Goal: Task Accomplishment & Management: Use online tool/utility

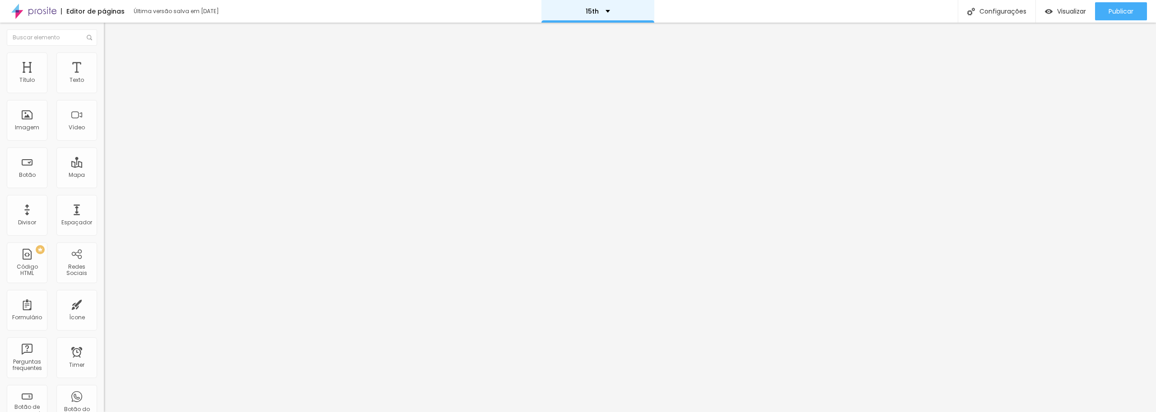
click at [594, 15] on div "15th" at bounding box center [598, 11] width 113 height 23
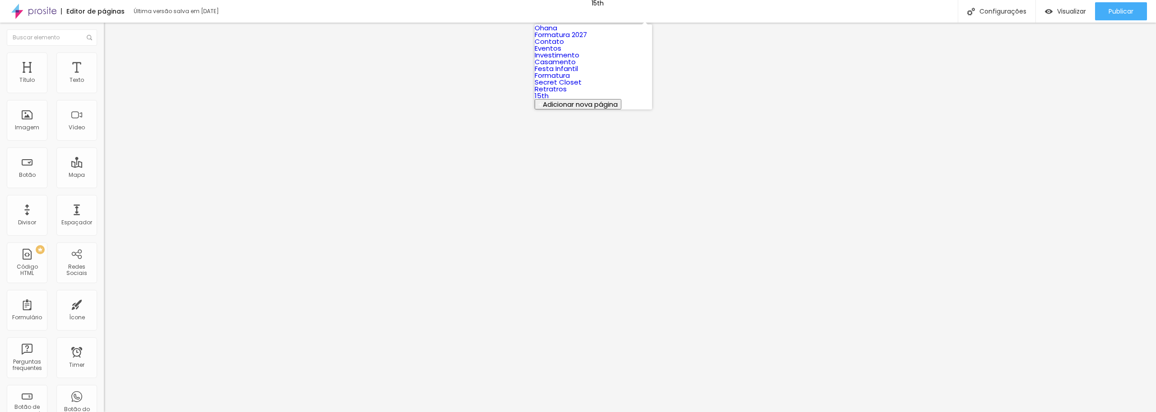
scroll to position [69, 0]
click at [570, 80] on link "Formatura" at bounding box center [552, 74] width 35 height 9
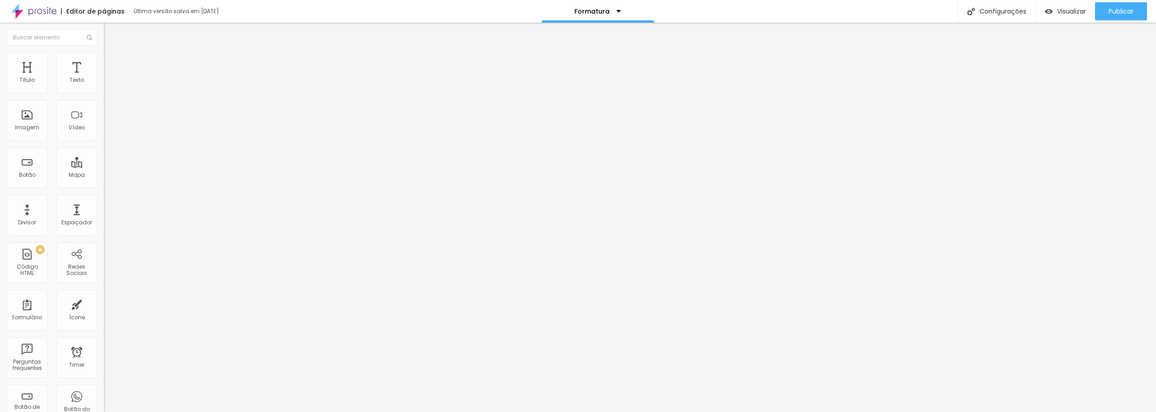
click at [28, 9] on img at bounding box center [33, 11] width 45 height 23
click at [66, 75] on div "Texto" at bounding box center [76, 72] width 41 height 41
click at [32, 77] on div "Título" at bounding box center [26, 80] width 15 height 6
click at [68, 72] on div "Texto" at bounding box center [76, 72] width 41 height 41
click at [112, 78] on span "Titulo 1" at bounding box center [126, 71] width 29 height 13
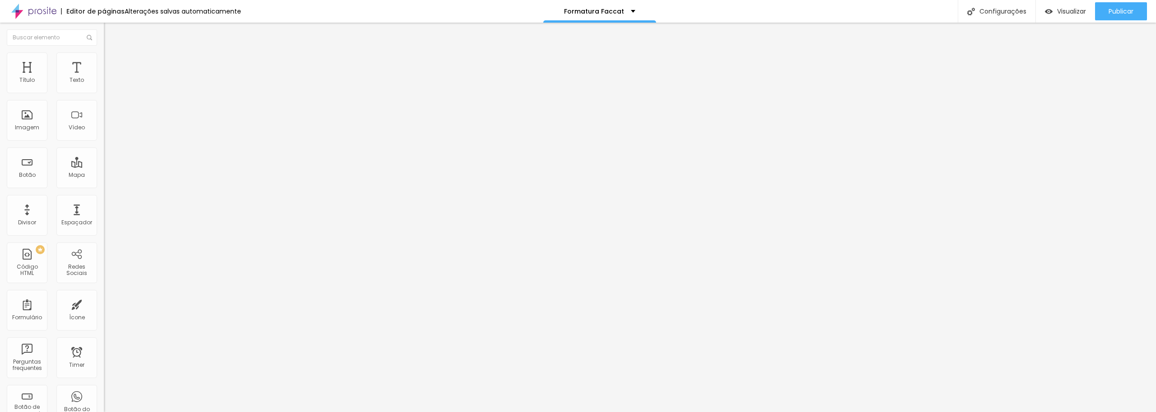
click at [104, 55] on li "Avançado" at bounding box center [156, 56] width 104 height 9
drag, startPoint x: 38, startPoint y: 291, endPoint x: 74, endPoint y: 284, distance: 36.4
drag, startPoint x: 83, startPoint y: 277, endPoint x: 0, endPoint y: 266, distance: 83.9
click at [104, 266] on div "10 Espaço de cima 10 Espaço de baixo ID Html Classes Html Visível nos dispositi…" at bounding box center [156, 251] width 104 height 380
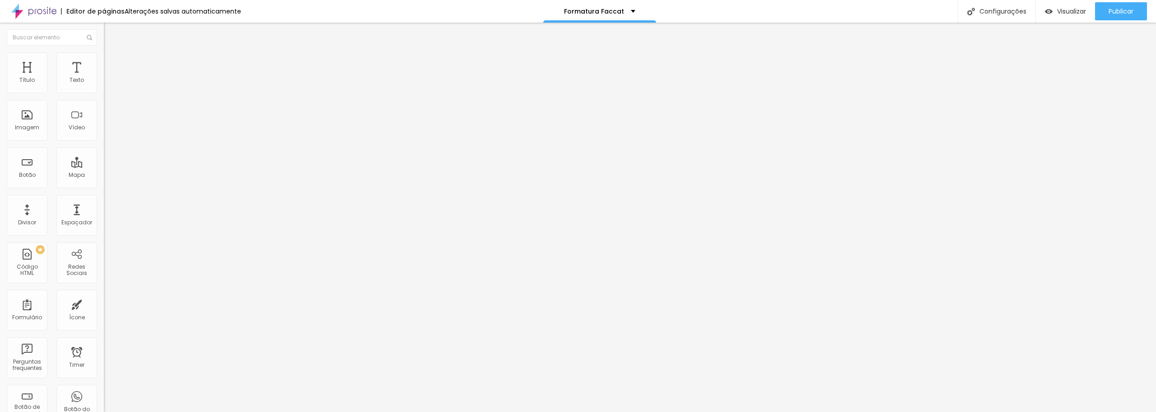
scroll to position [114, 0]
click at [104, 359] on div "Editar Título Estilo Avançado 10 Espaço de cima 10 Espaço de baixo ID Html Clas…" at bounding box center [156, 217] width 104 height 389
click at [1071, 14] on span "Visualizar" at bounding box center [1072, 11] width 29 height 7
click at [104, 53] on li "Avançado" at bounding box center [156, 56] width 104 height 9
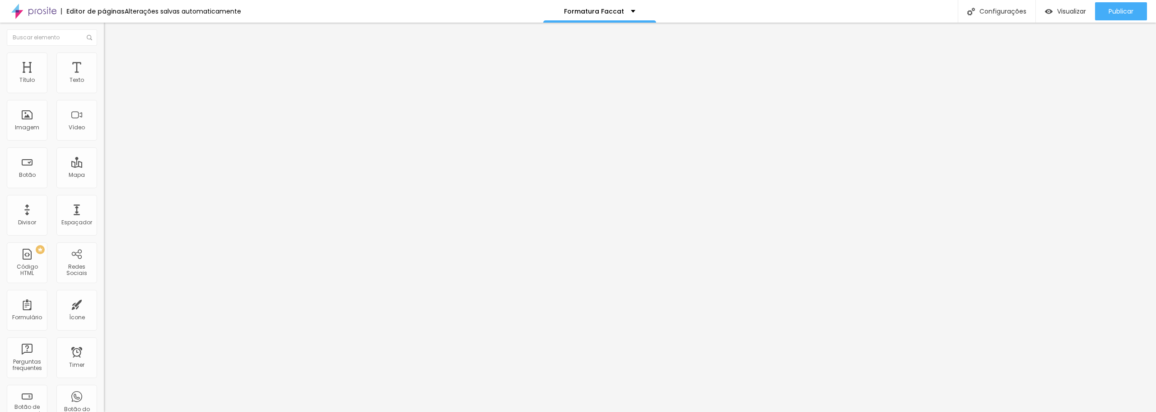
drag, startPoint x: 9, startPoint y: 276, endPoint x: 100, endPoint y: 385, distance: 142.2
click at [104, 385] on div "Editar Título Estilo Avançado 10 Espaço de cima 10 Espaço de baixo ID Html Clas…" at bounding box center [156, 217] width 104 height 389
click at [104, 348] on input "text" at bounding box center [158, 352] width 108 height 9
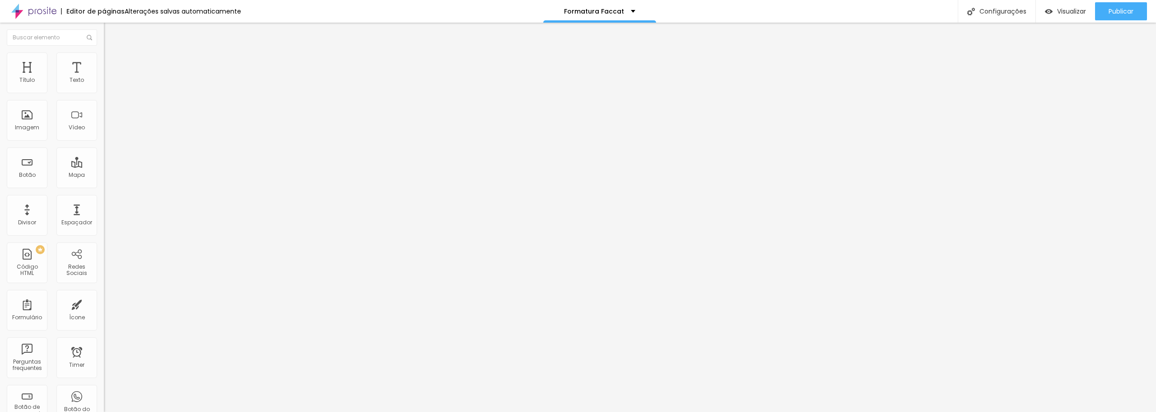
click at [104, 323] on input "text" at bounding box center [158, 327] width 108 height 9
click at [112, 53] on span "Estilo" at bounding box center [119, 50] width 14 height 8
click at [104, 85] on span "Titulo 2" at bounding box center [118, 79] width 29 height 11
click at [104, 78] on span "Titulo 1" at bounding box center [118, 71] width 29 height 13
type input "15"
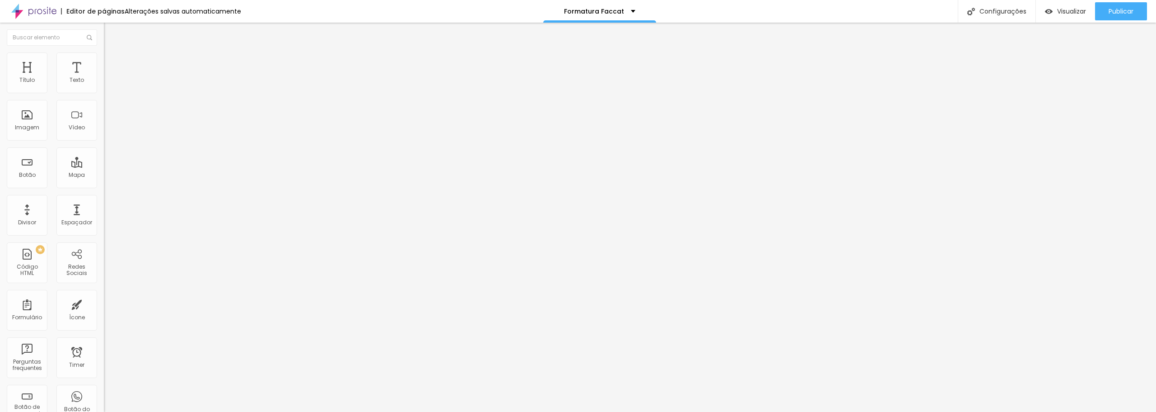
type input "15"
type input "16"
type input "18"
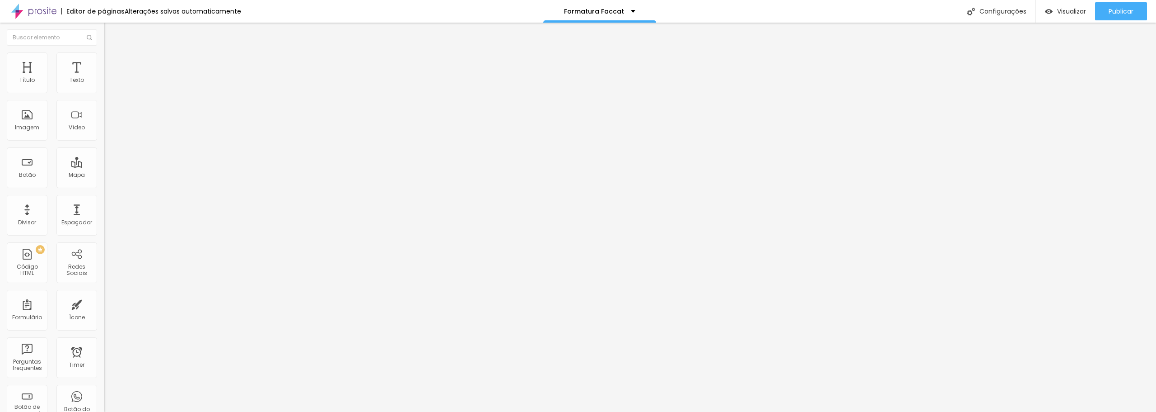
type input "19"
type input "20"
type input "21"
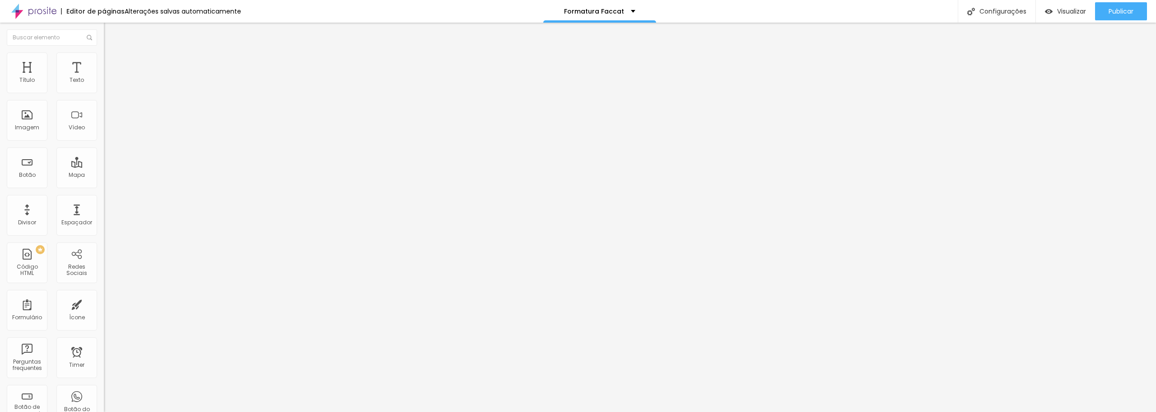
type input "21"
type input "22"
type input "23"
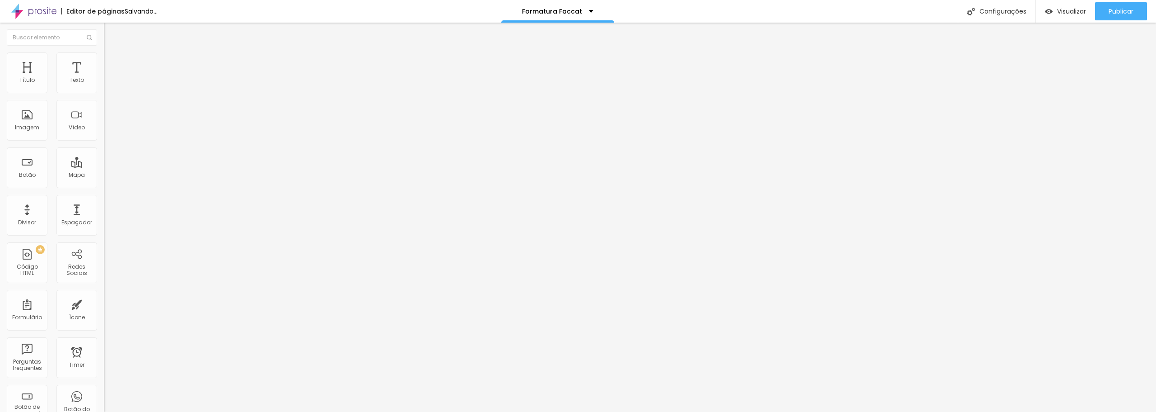
type input "24"
type input "25"
type input "27"
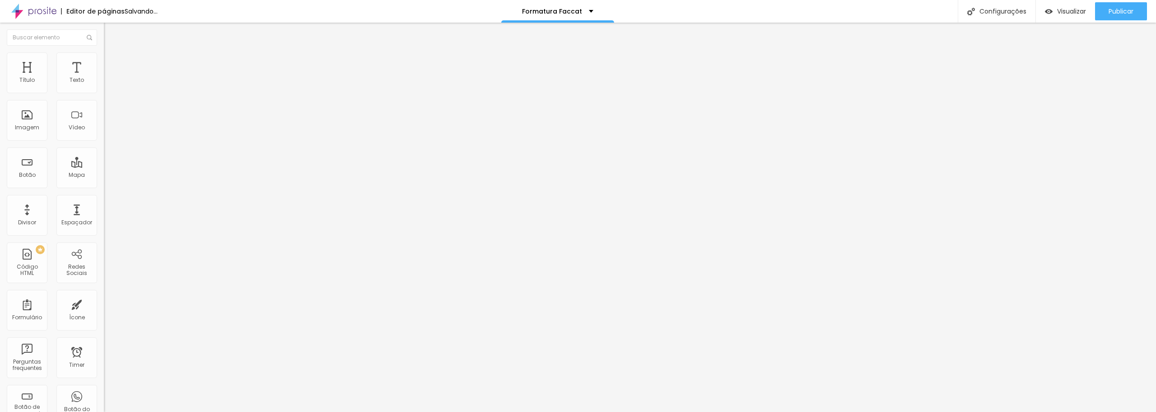
type input "27"
type input "28"
type input "30"
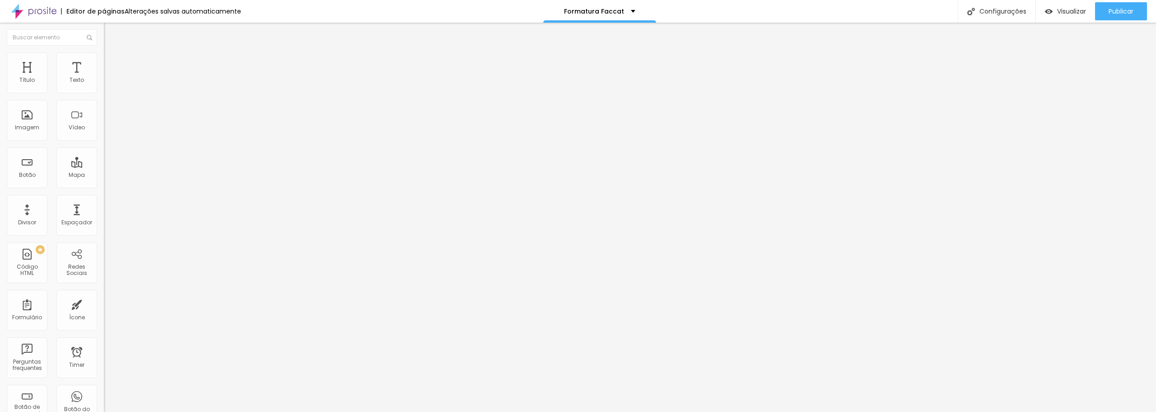
type input "31"
type input "36"
type input "37"
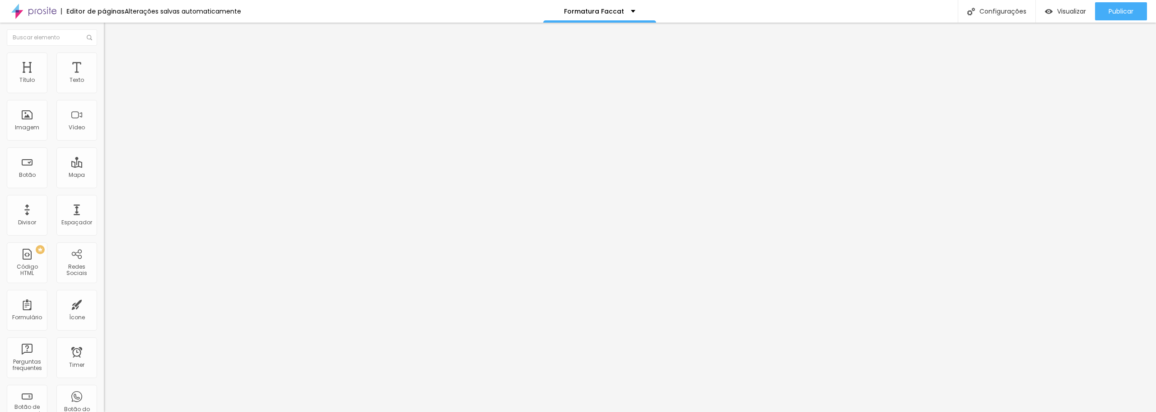
type input "37"
type input "39"
type input "40"
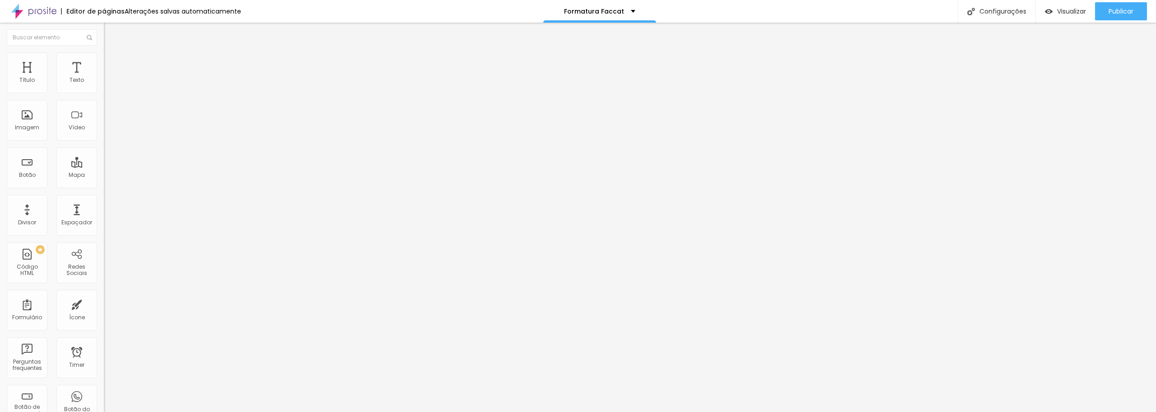
type input "41"
type input "42"
type input "43"
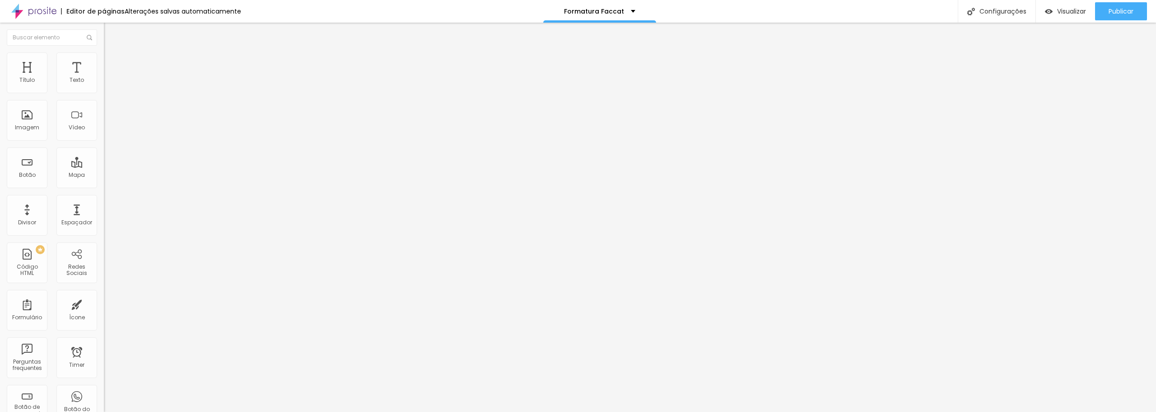
type input "43"
type input "42"
type input "41"
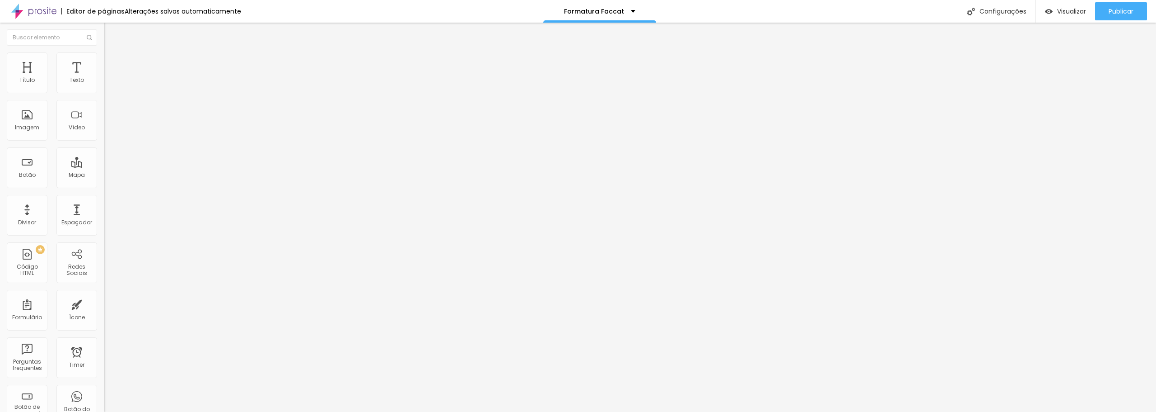
type input "39"
type input "38"
type input "37"
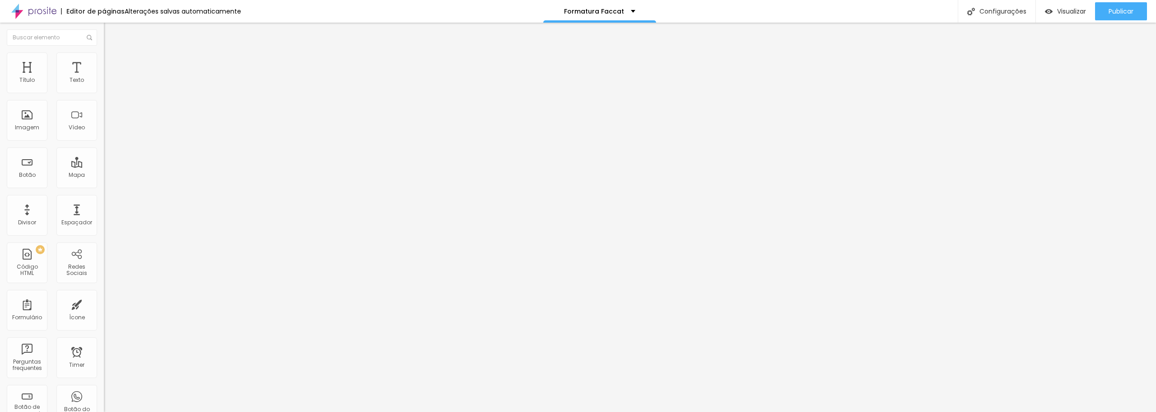
type input "37"
type input "36"
type input "35"
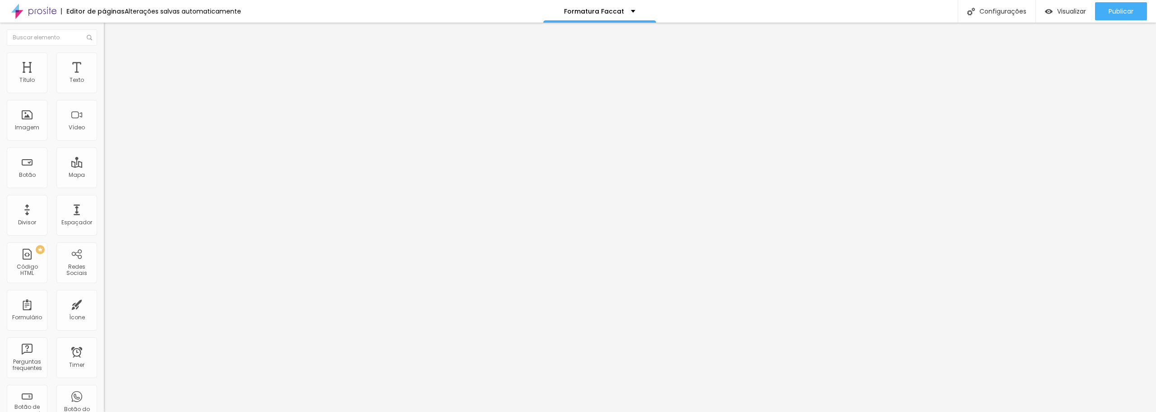
type input "34"
type input "33"
type input "32"
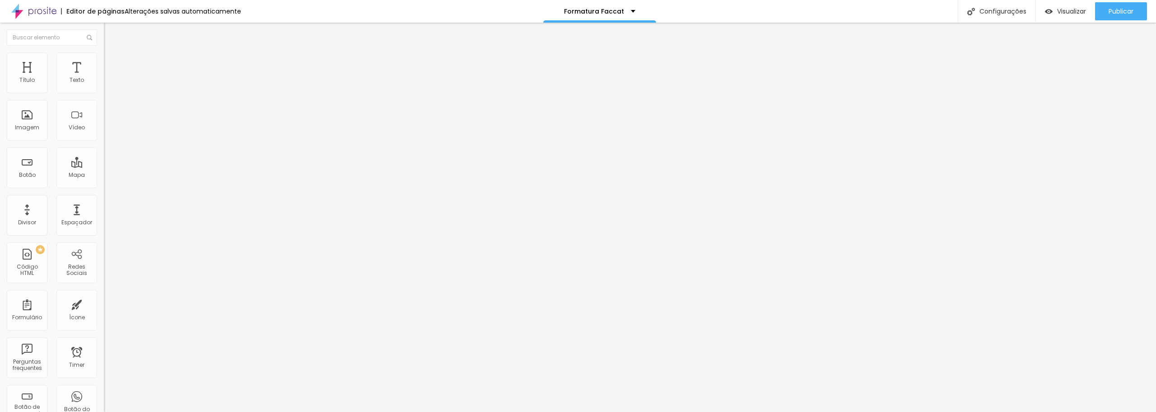
type input "32"
type input "31"
type input "30"
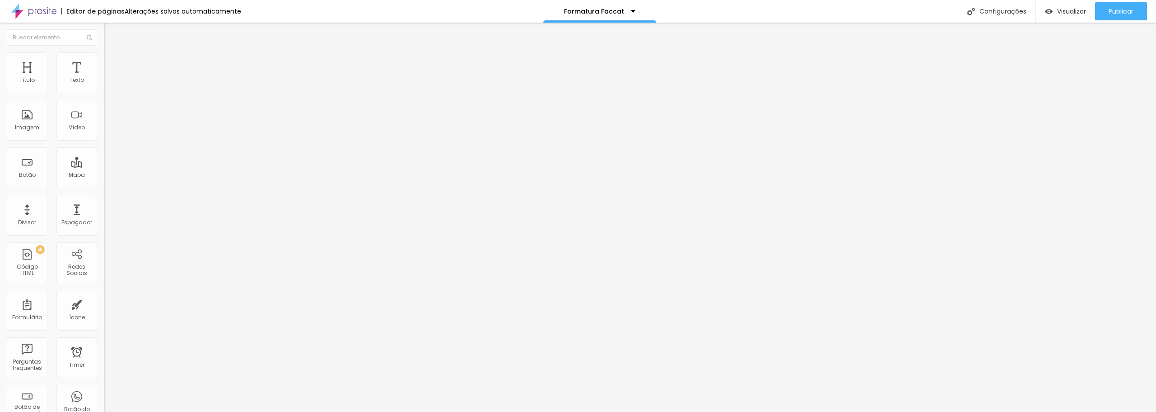
type input "28"
type input "27"
type input "26"
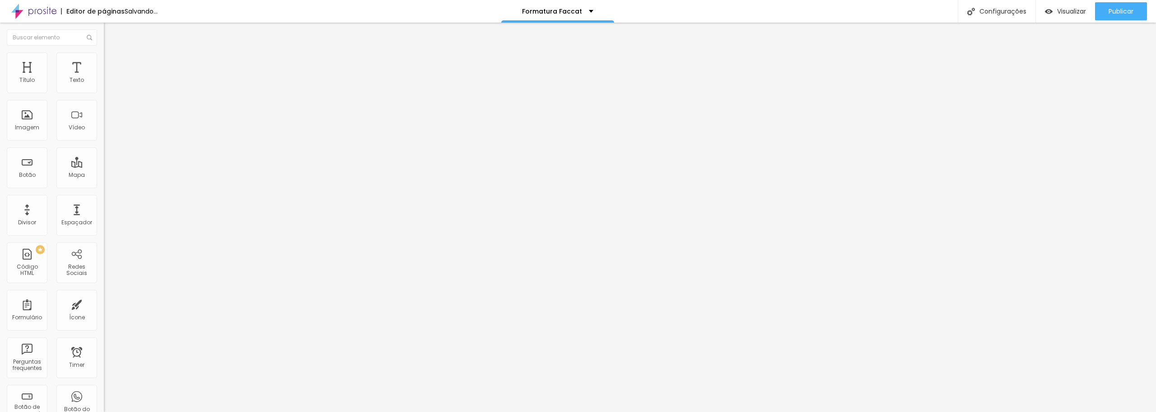
type input "26"
type input "25"
drag, startPoint x: 20, startPoint y: 191, endPoint x: 28, endPoint y: 183, distance: 11.5
type input "25"
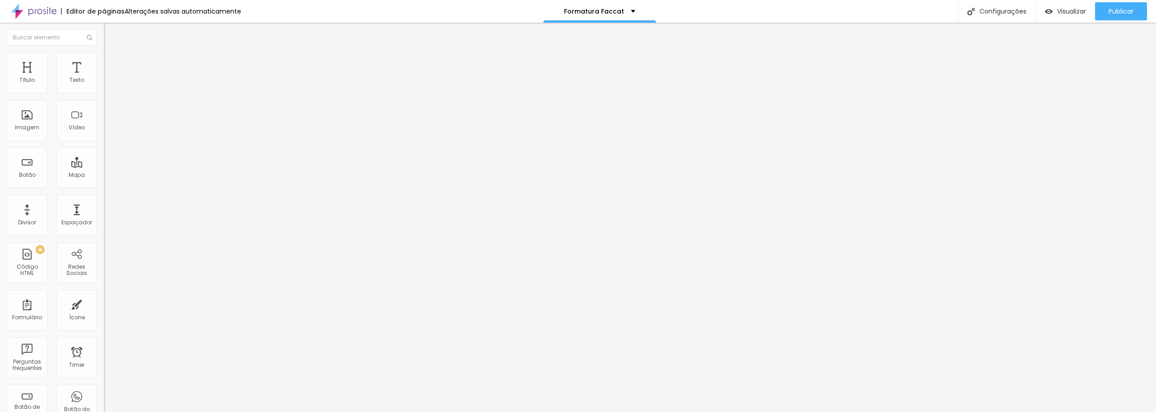
click at [104, 213] on input "range" at bounding box center [133, 216] width 58 height 7
click at [108, 83] on icon "button" at bounding box center [110, 82] width 4 height 4
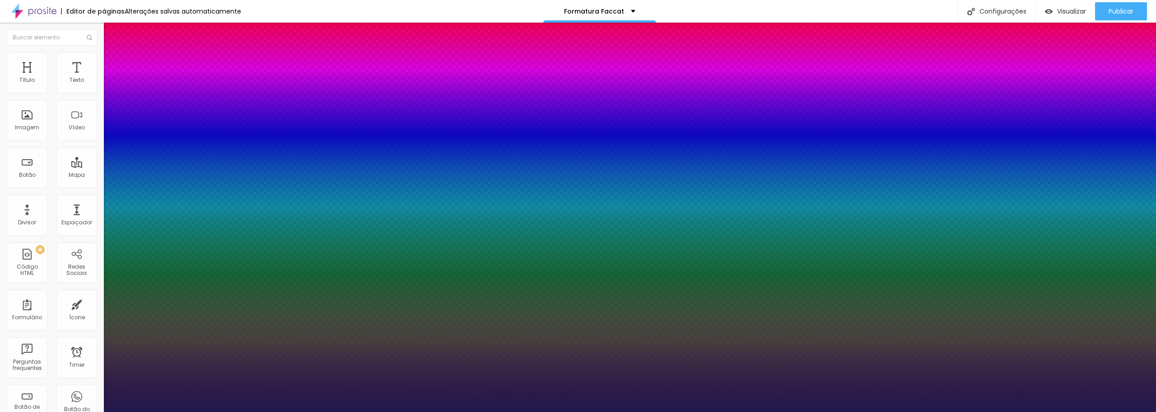
type input "1"
type input "16"
type input "1"
type input "15"
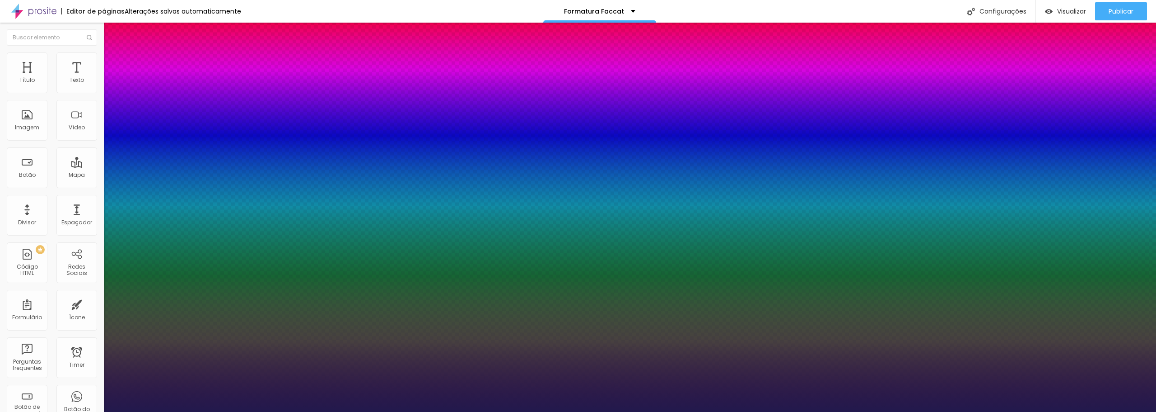
type input "1"
type input "14"
type input "1"
type input "13"
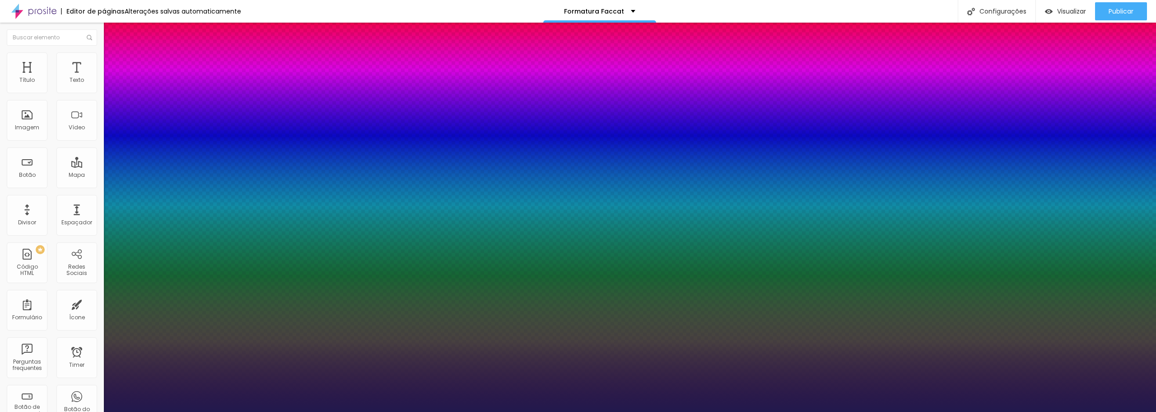
type input "13"
type input "1"
type input "12"
type input "1"
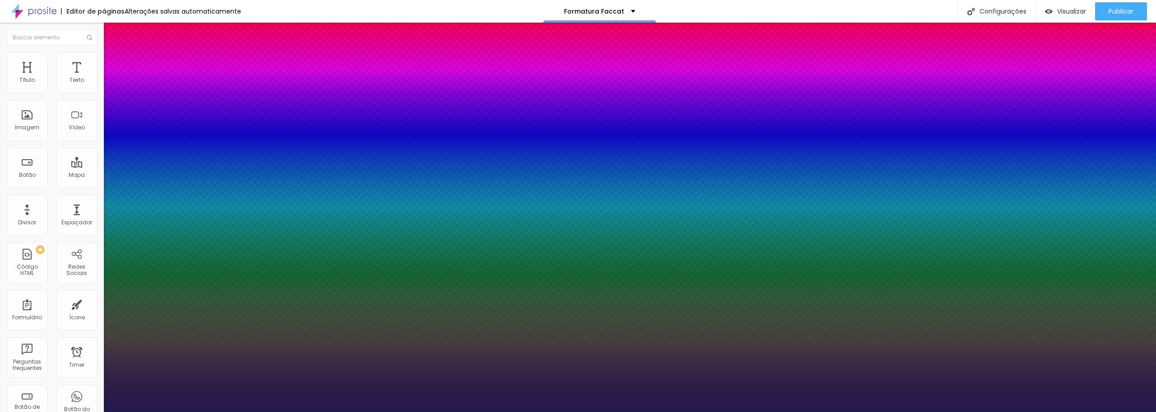
type input "13"
type input "1"
type input "14"
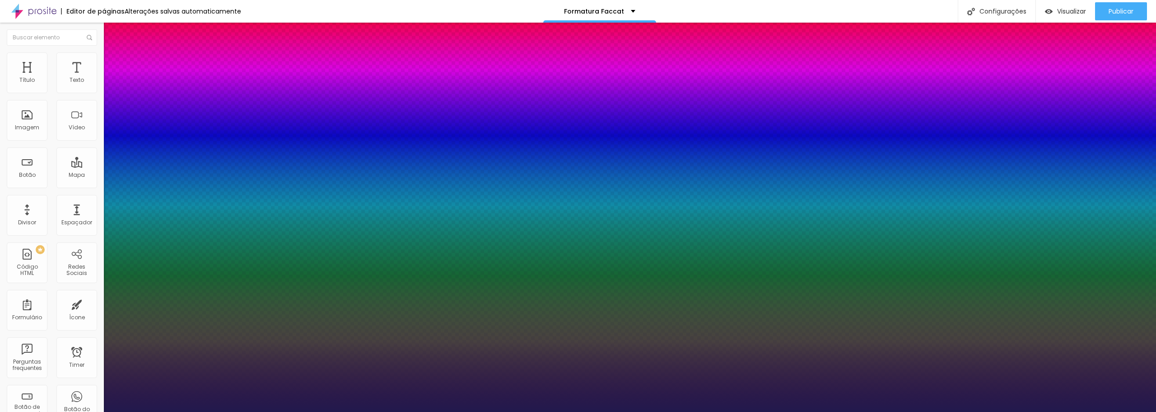
type input "1"
type input "15"
type input "1"
type input "15"
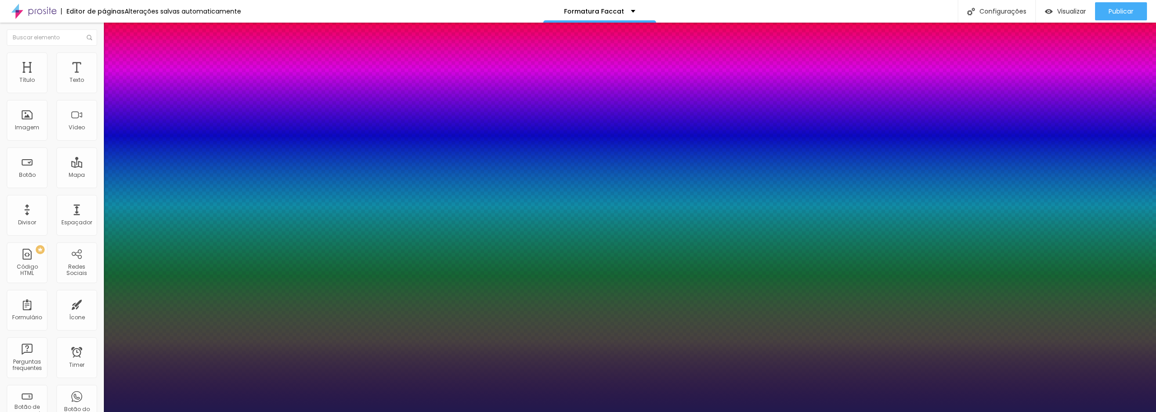
type input "1"
type input "14"
type input "1"
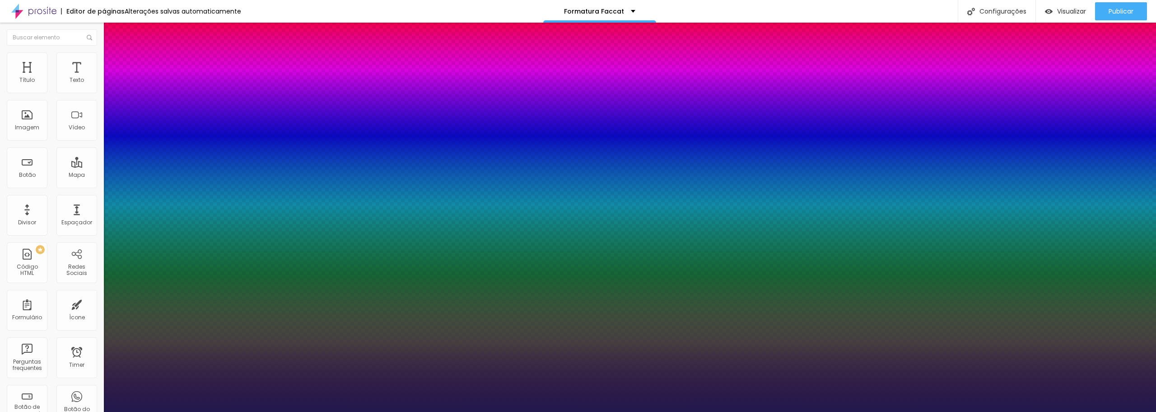
type input "13"
type input "1"
type input "12"
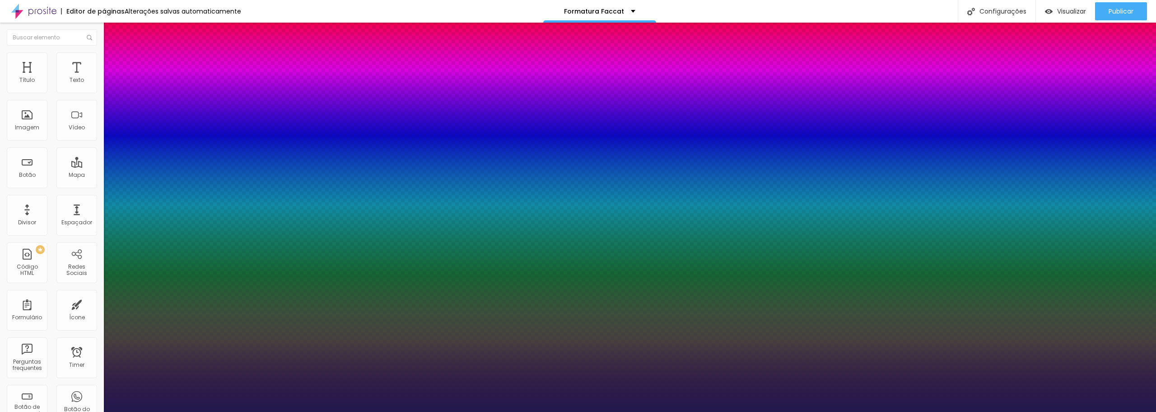
type input "1"
type input "12"
type input "1"
click at [500, 411] on div at bounding box center [578, 412] width 1156 height 0
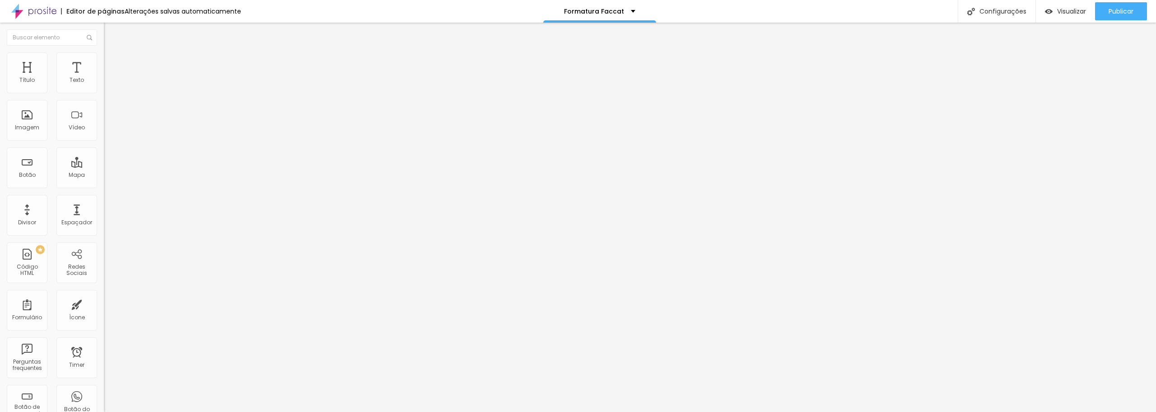
click at [112, 62] on span "Estilo" at bounding box center [119, 59] width 14 height 8
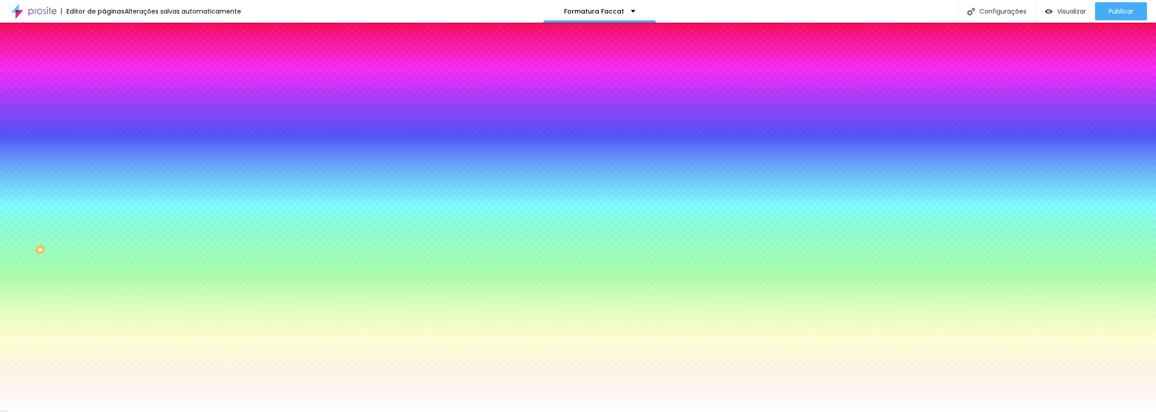
click at [104, 307] on div at bounding box center [156, 307] width 104 height 0
click at [78, 264] on div at bounding box center [578, 206] width 1156 height 412
click at [37, 206] on div at bounding box center [578, 206] width 1156 height 412
click at [104, 177] on div "Ao passar o mouse Editar estilo do campo" at bounding box center [156, 234] width 104 height 116
click at [108, 298] on icon "button" at bounding box center [111, 301] width 6 height 6
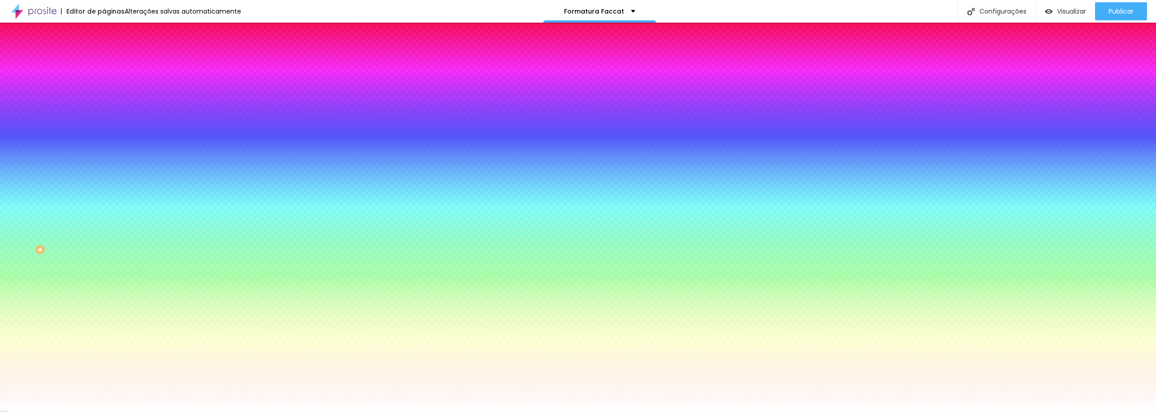
click at [108, 298] on icon "button" at bounding box center [111, 301] width 6 height 6
click at [104, 307] on input "#FFFFFF" at bounding box center [158, 311] width 108 height 9
click at [104, 61] on li "Avançado" at bounding box center [156, 65] width 104 height 9
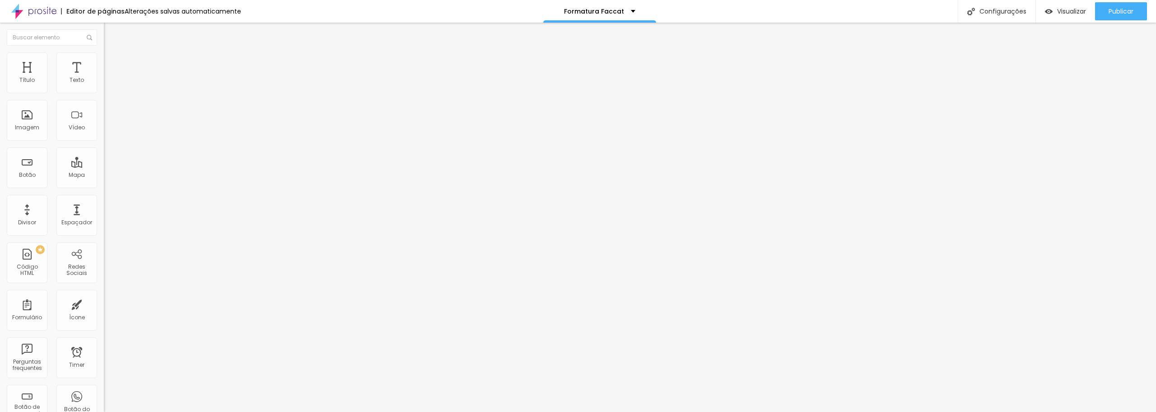
click at [104, 57] on img at bounding box center [108, 56] width 8 height 8
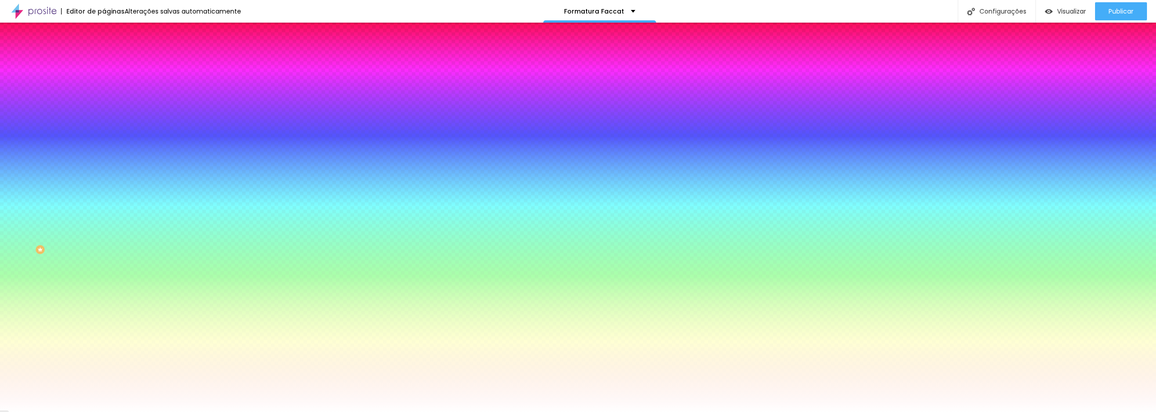
click at [112, 53] on span "Conteúdo" at bounding box center [126, 50] width 28 height 8
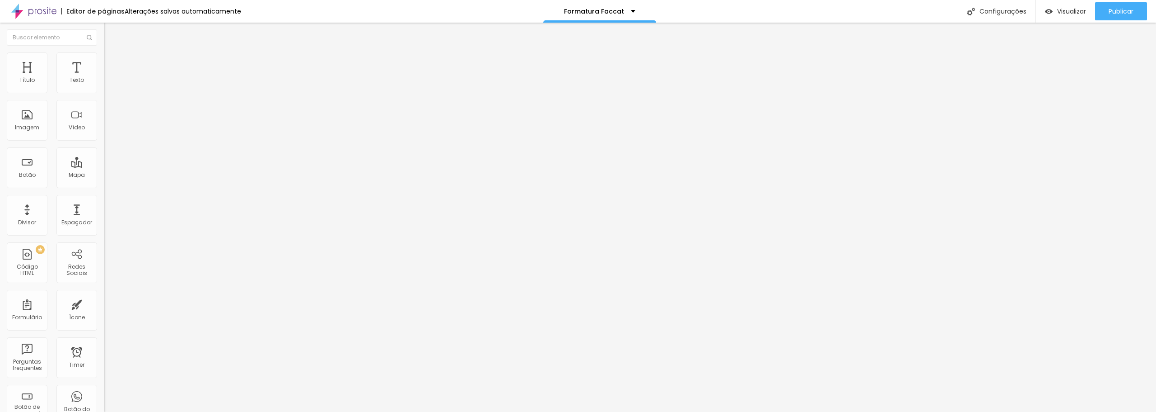
click at [104, 56] on img at bounding box center [108, 56] width 8 height 8
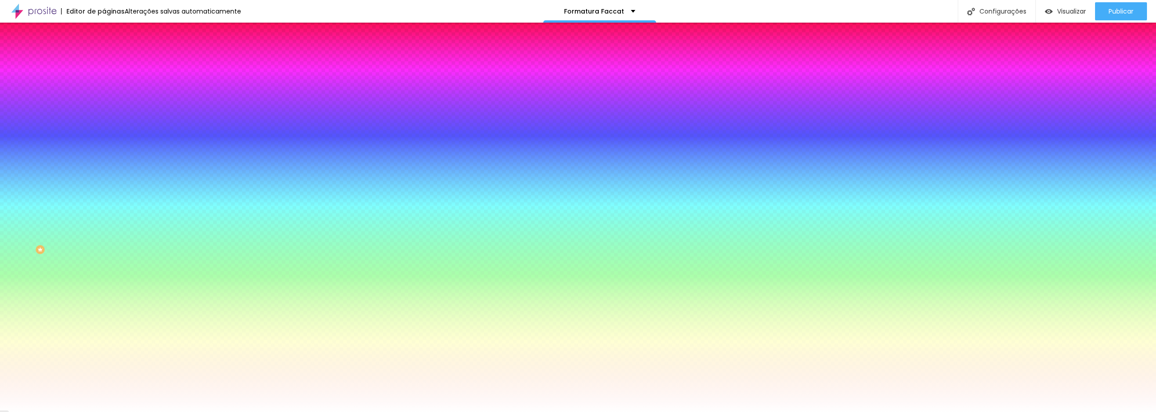
click at [111, 33] on img "button" at bounding box center [114, 32] width 7 height 7
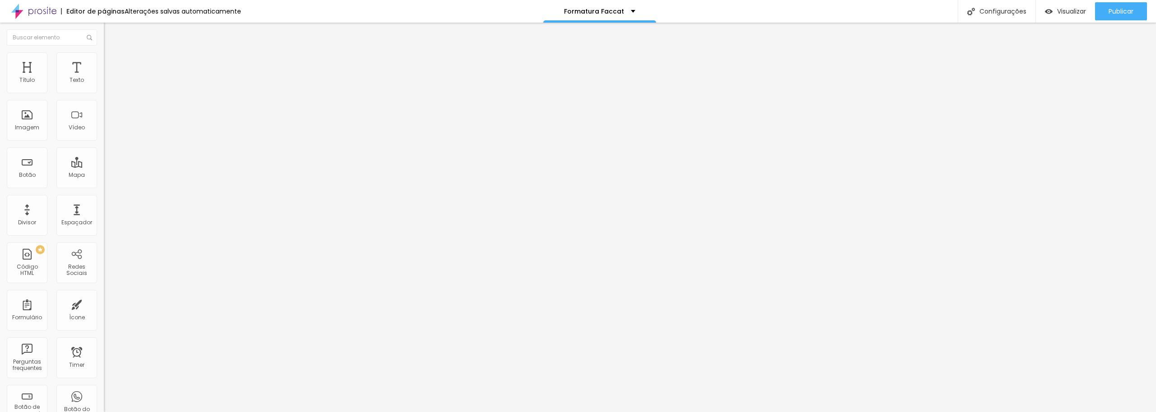
click at [112, 62] on span "Avançado" at bounding box center [127, 59] width 30 height 8
click at [104, 55] on ul "Estilo Avançado" at bounding box center [156, 52] width 104 height 18
click at [104, 51] on img at bounding box center [108, 47] width 8 height 8
click at [108, 102] on icon "button" at bounding box center [108, 101] width 1 height 1
click at [108, 112] on icon "button" at bounding box center [110, 111] width 5 height 5
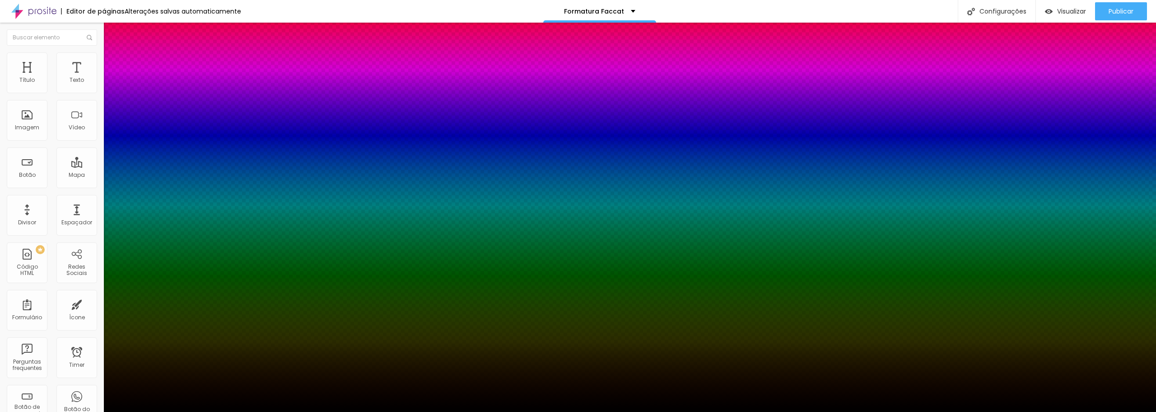
drag, startPoint x: 27, startPoint y: 167, endPoint x: 24, endPoint y: 154, distance: 12.6
click at [26, 411] on div at bounding box center [578, 412] width 1156 height 0
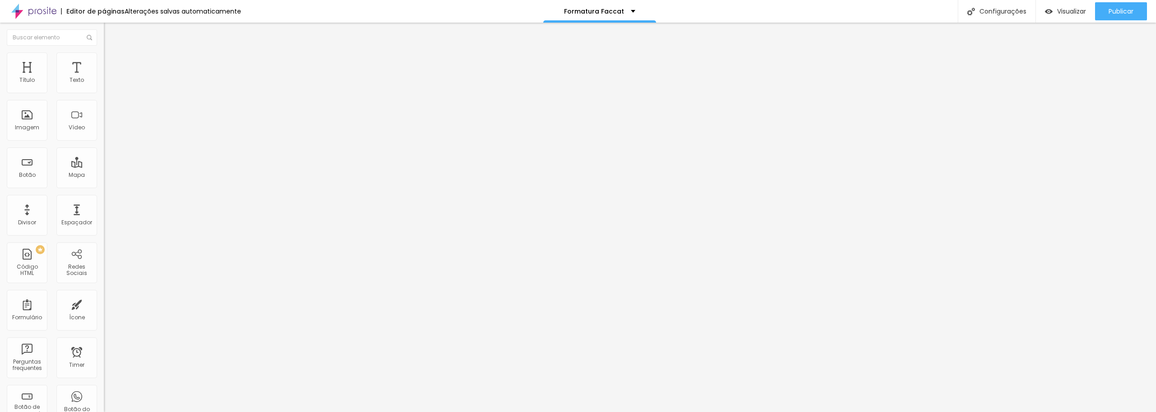
click at [111, 80] on icon "button" at bounding box center [112, 80] width 2 height 2
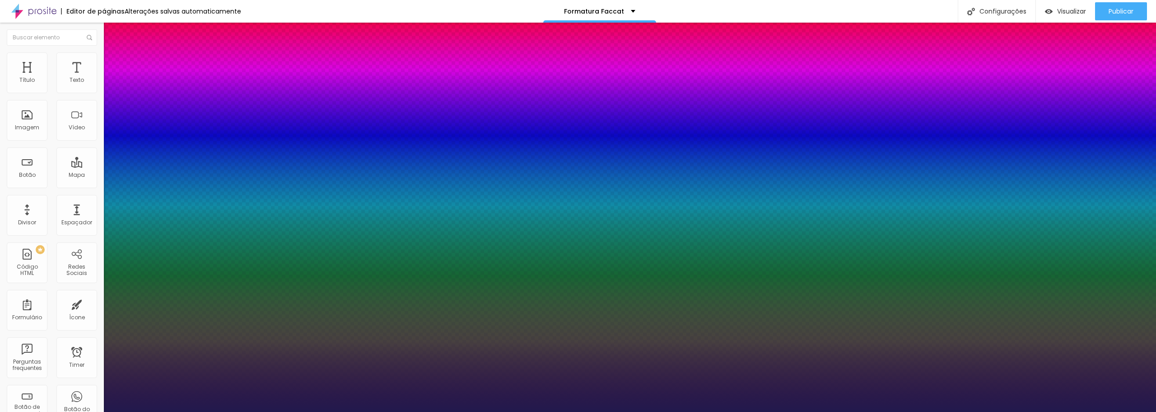
type input "1"
click at [77, 411] on div at bounding box center [578, 412] width 1156 height 0
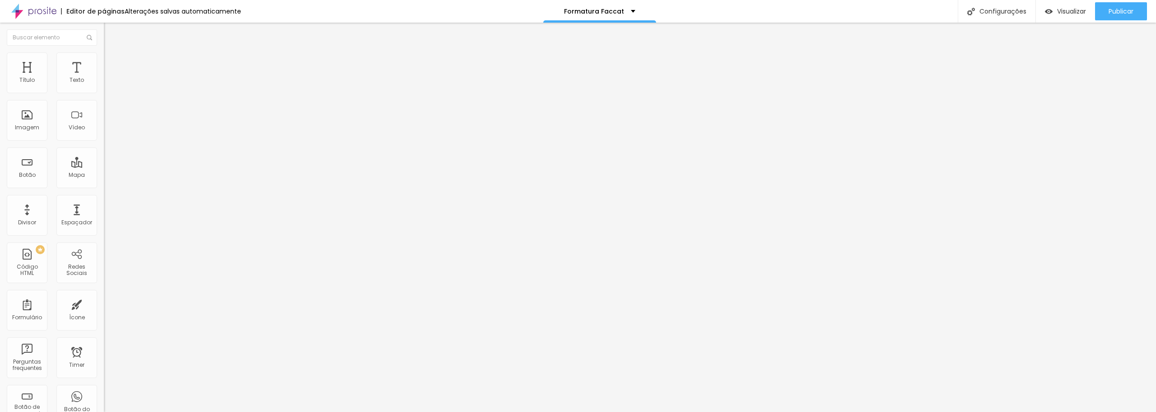
click at [104, 56] on img at bounding box center [108, 56] width 8 height 8
click at [111, 32] on img "button" at bounding box center [114, 32] width 7 height 7
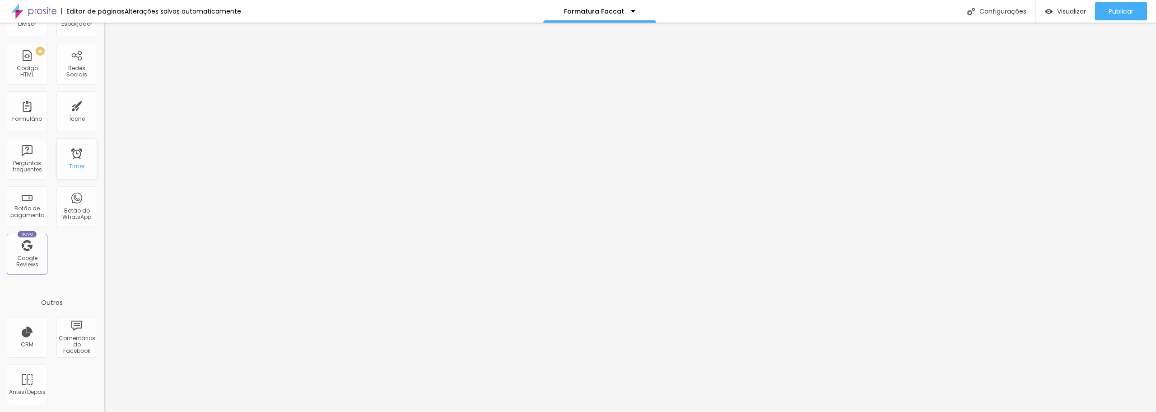
click at [67, 161] on div "Timer" at bounding box center [76, 159] width 41 height 41
click at [63, 107] on div "Ícone" at bounding box center [76, 111] width 41 height 41
click at [76, 108] on div "Ícone" at bounding box center [76, 111] width 41 height 41
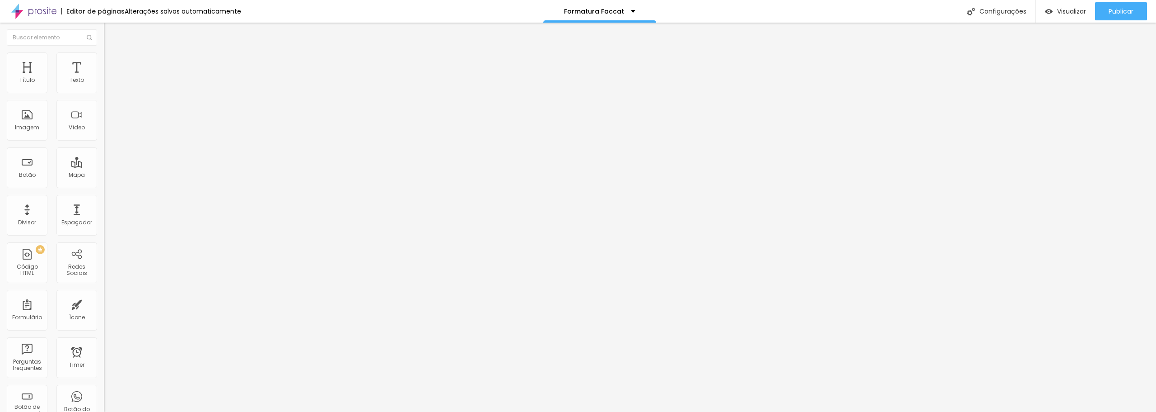
click at [109, 83] on span "Trocar icone" at bounding box center [129, 79] width 40 height 8
type input "dinheiro"
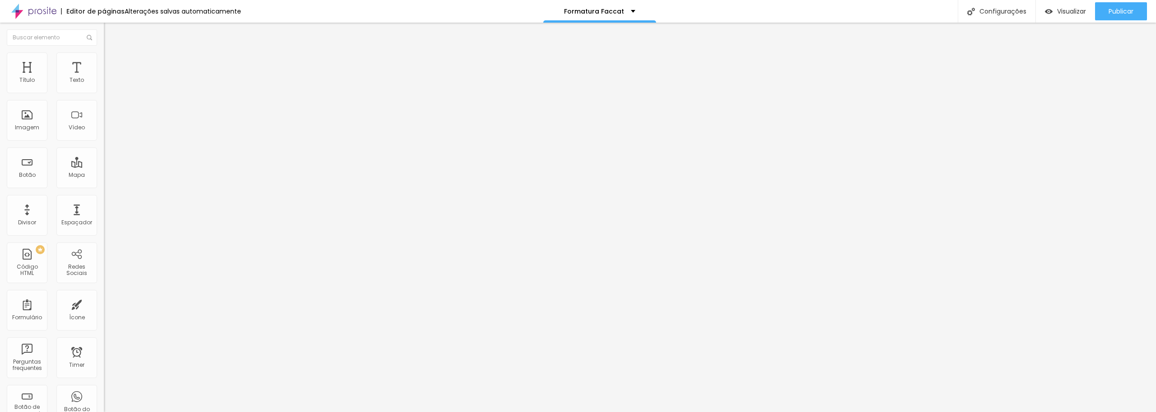
click at [104, 56] on img at bounding box center [108, 56] width 8 height 8
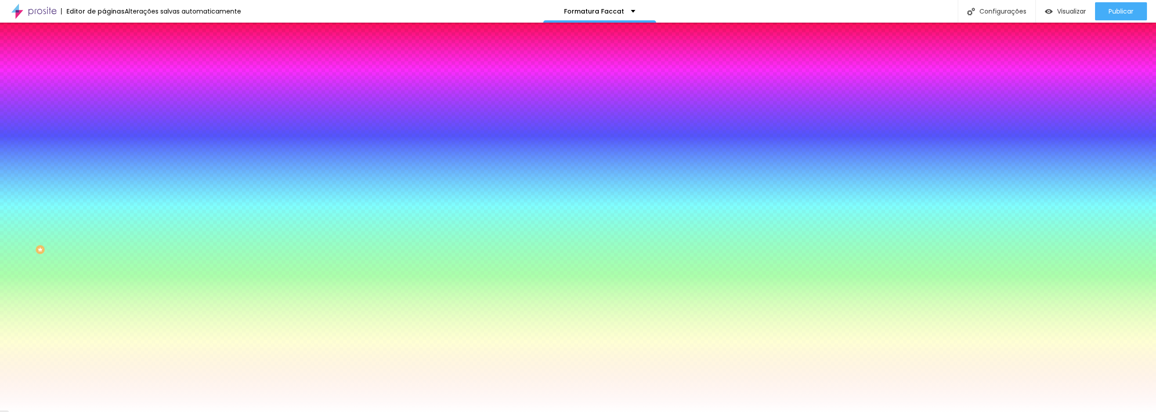
click at [104, 86] on div at bounding box center [156, 86] width 104 height 0
click at [44, 122] on div at bounding box center [578, 206] width 1156 height 412
click at [104, 86] on button "Voltar ao padrão" at bounding box center [134, 81] width 61 height 10
click at [104, 91] on div "Voltar ao padrão #000000" at bounding box center [156, 85] width 104 height 19
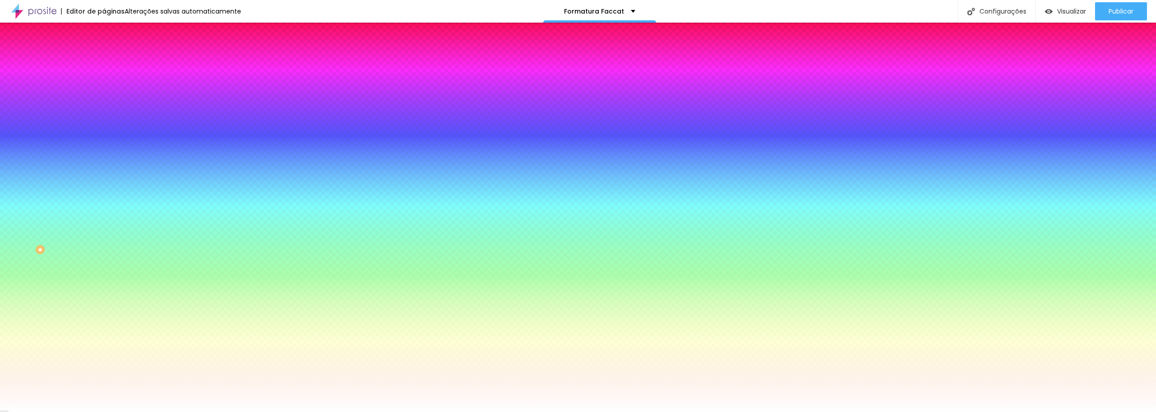
click at [112, 66] on span "Avançado" at bounding box center [127, 68] width 30 height 8
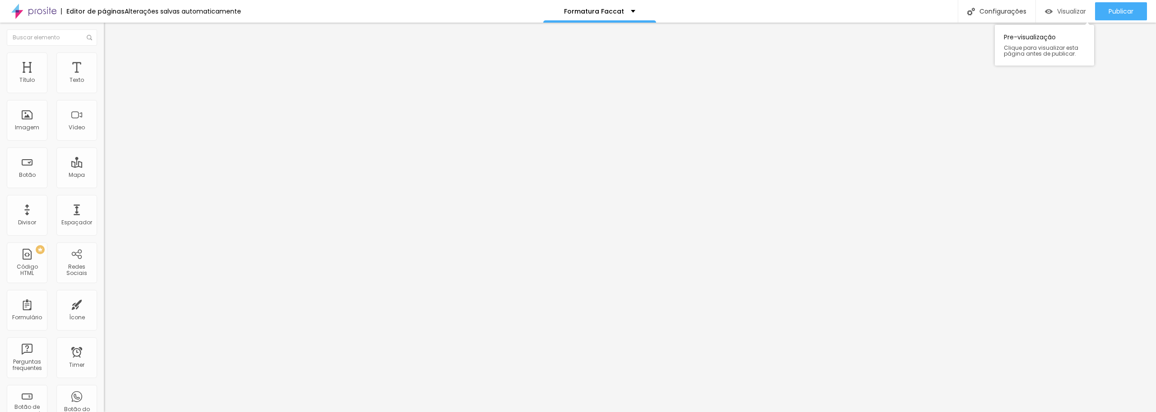
click at [1064, 10] on span "Visualizar" at bounding box center [1072, 11] width 29 height 7
click at [1072, 11] on span "Visualizar" at bounding box center [1072, 11] width 29 height 7
click at [1012, 12] on div "Configurações" at bounding box center [997, 11] width 78 height 23
click at [1130, 8] on span "Publicar" at bounding box center [1121, 11] width 25 height 7
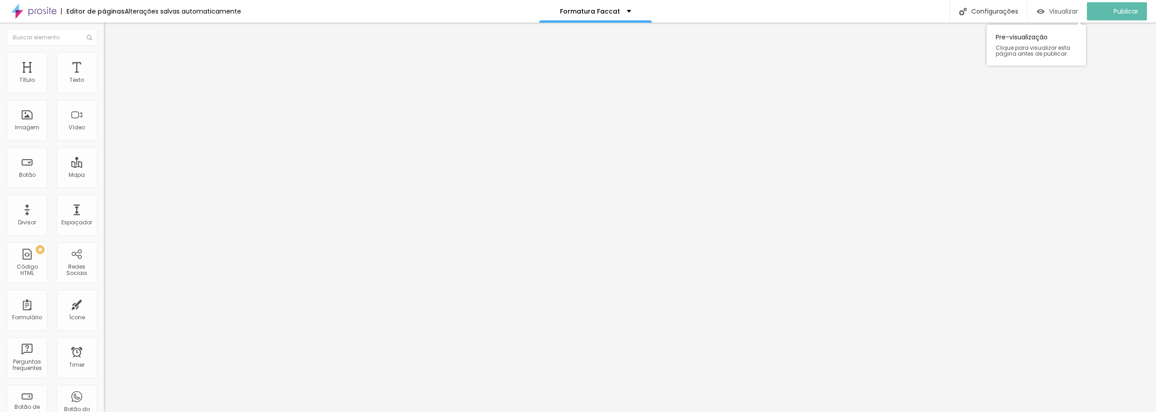
click at [1068, 15] on span "Visualizar" at bounding box center [1063, 11] width 29 height 7
click at [1064, 12] on span "Visualizar" at bounding box center [1072, 11] width 29 height 7
